Goal: Navigation & Orientation: Find specific page/section

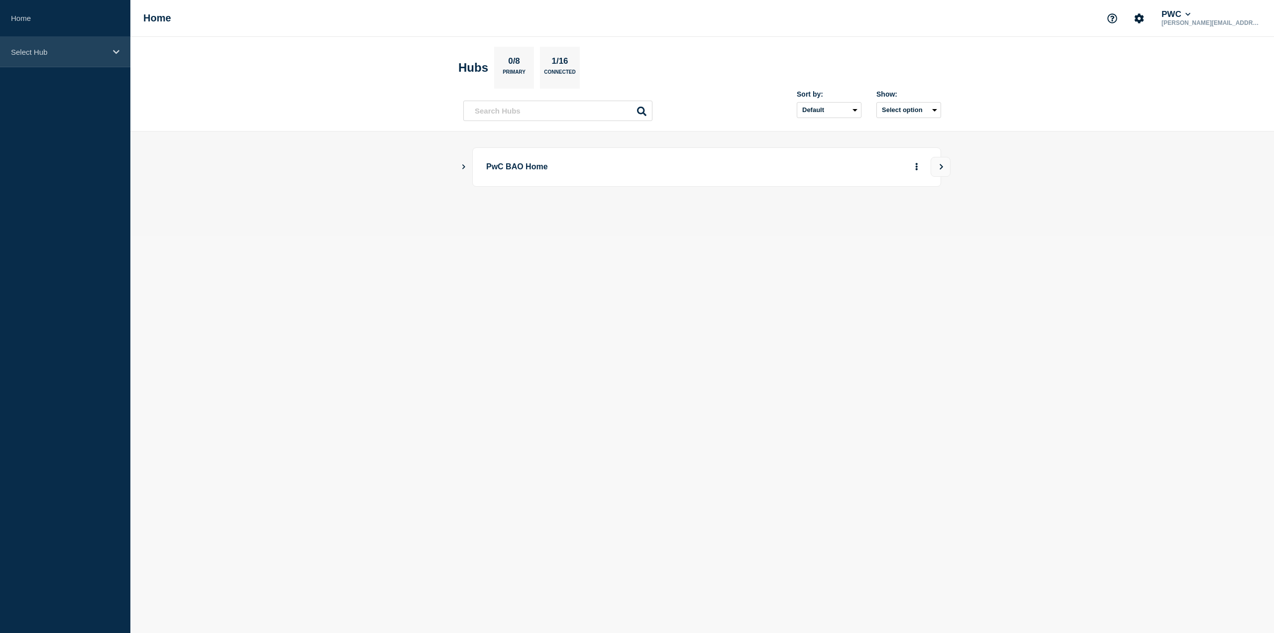
click at [112, 46] on div "Select Hub" at bounding box center [65, 52] width 130 height 30
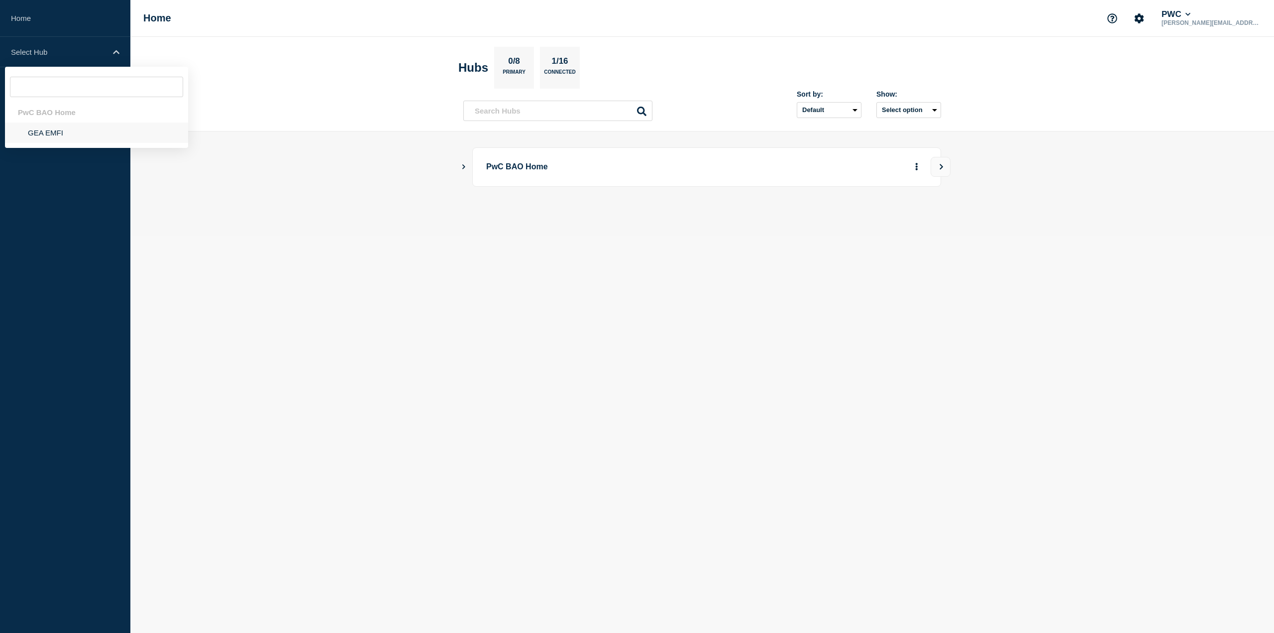
click at [45, 133] on li "GEA EMFI" at bounding box center [96, 132] width 183 height 20
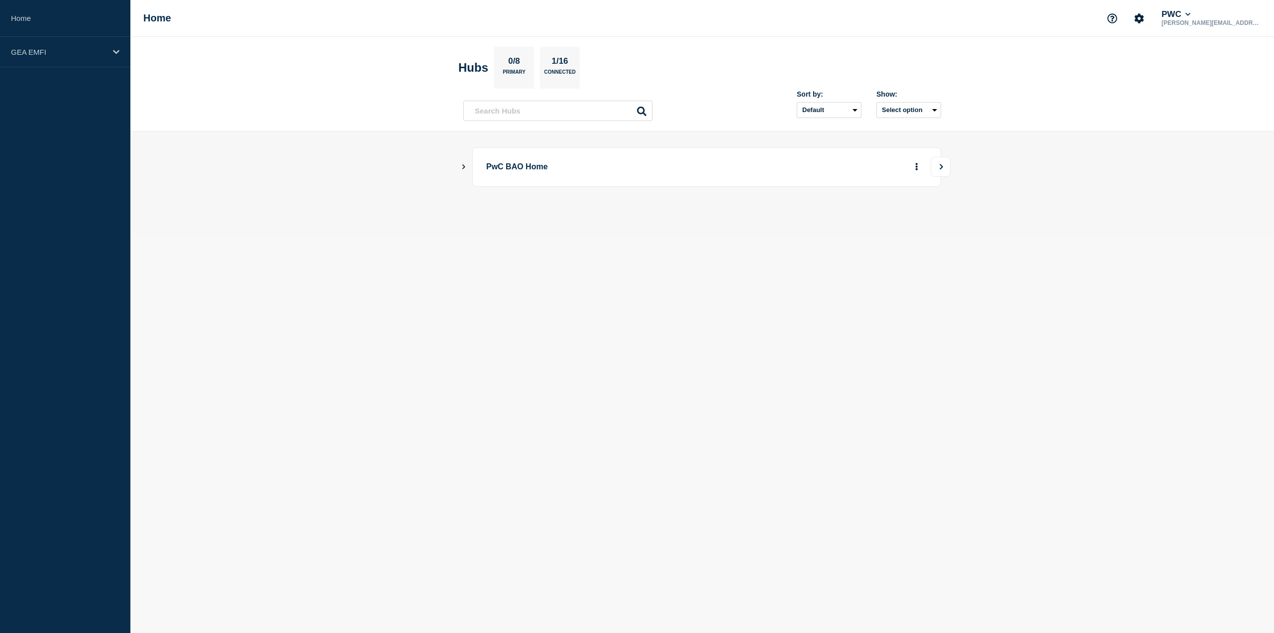
click at [637, 169] on button "View" at bounding box center [941, 167] width 20 height 20
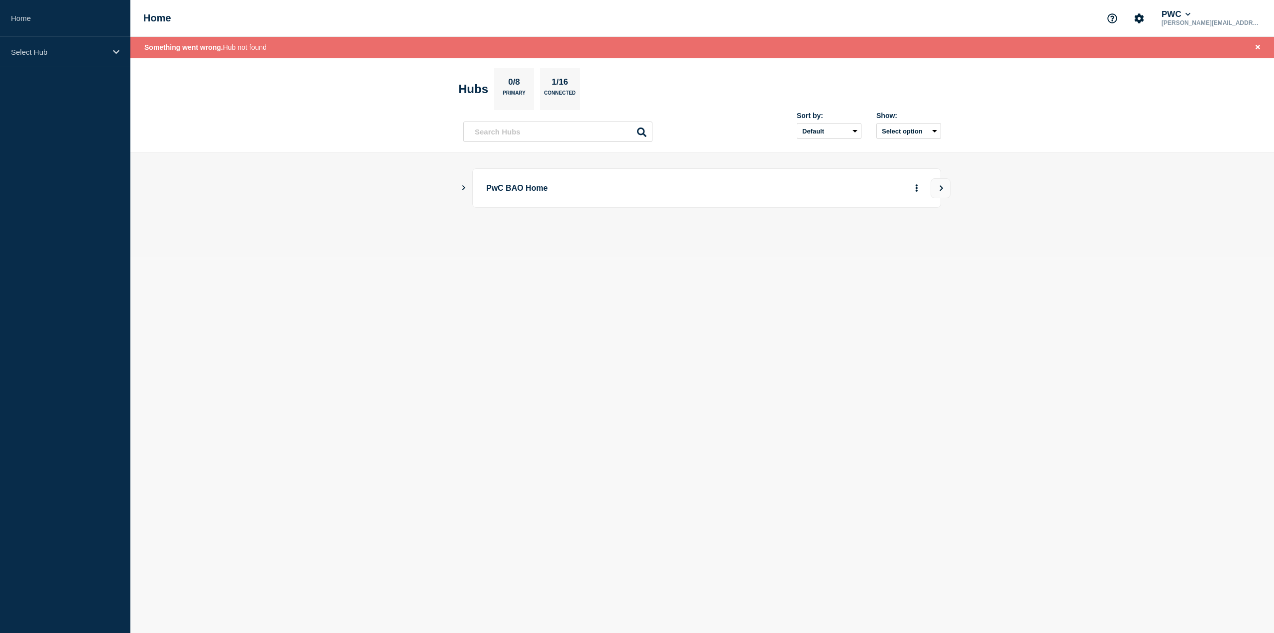
click at [534, 193] on p "PwC BAO Home" at bounding box center [623, 188] width 275 height 18
click at [637, 191] on button "View" at bounding box center [941, 188] width 20 height 20
click at [119, 50] on div "Select Hub" at bounding box center [65, 52] width 130 height 30
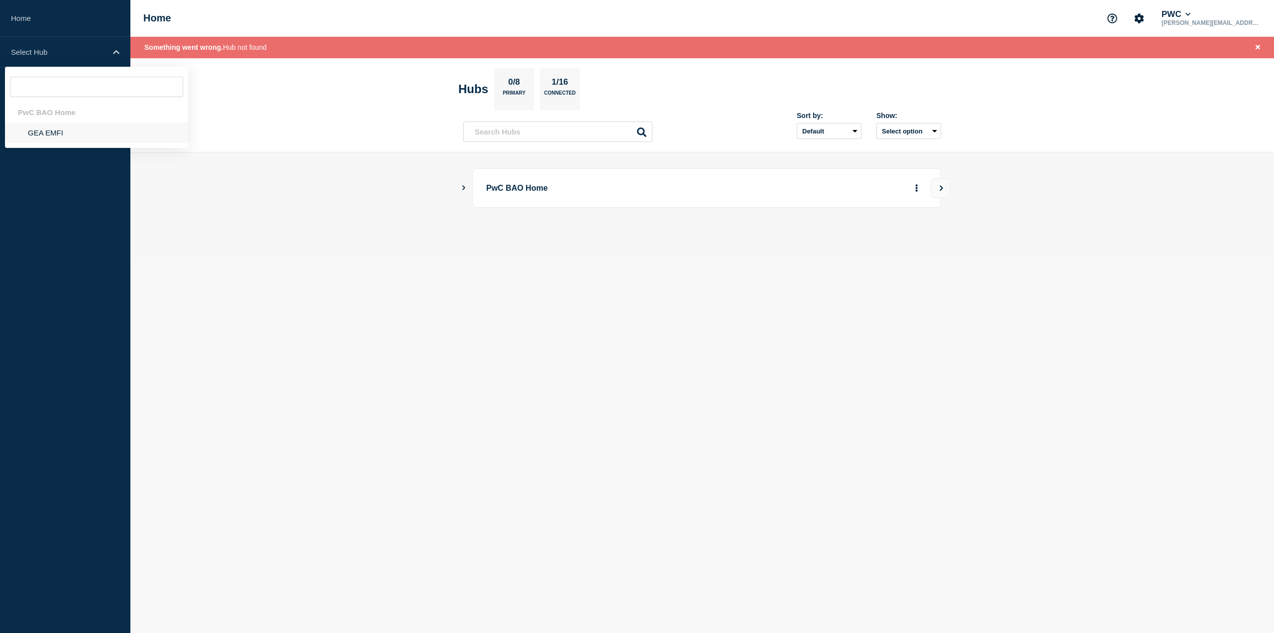
click at [54, 132] on li "GEA EMFI" at bounding box center [96, 132] width 183 height 20
